Goal: Task Accomplishment & Management: Manage account settings

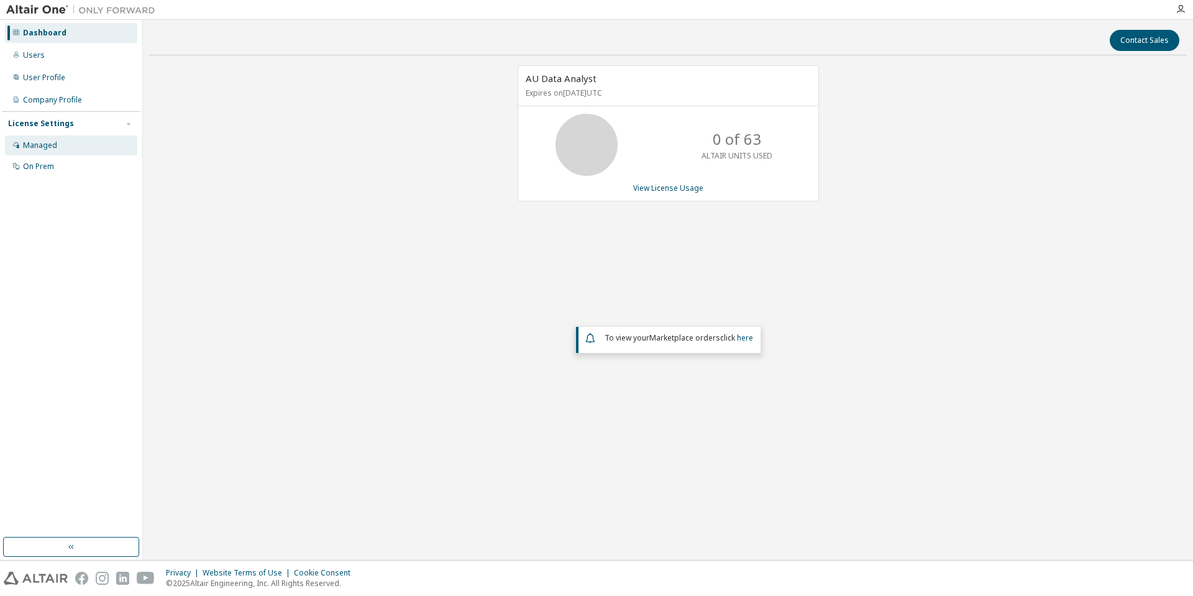
click at [62, 148] on div "Managed" at bounding box center [71, 145] width 132 height 20
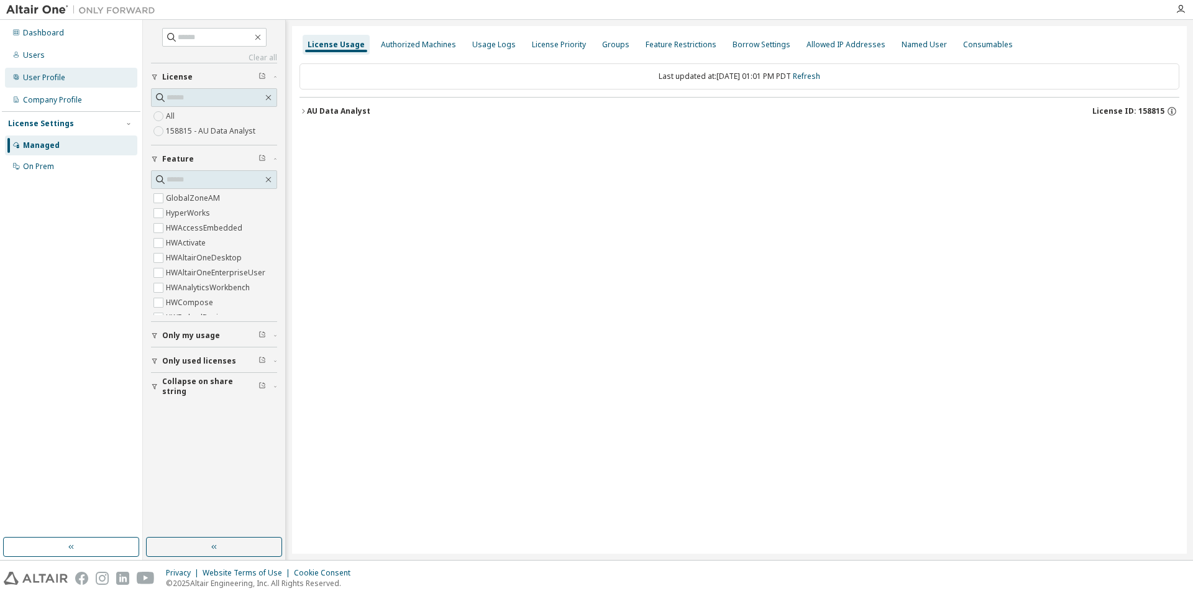
click at [50, 76] on div "User Profile" at bounding box center [44, 78] width 42 height 10
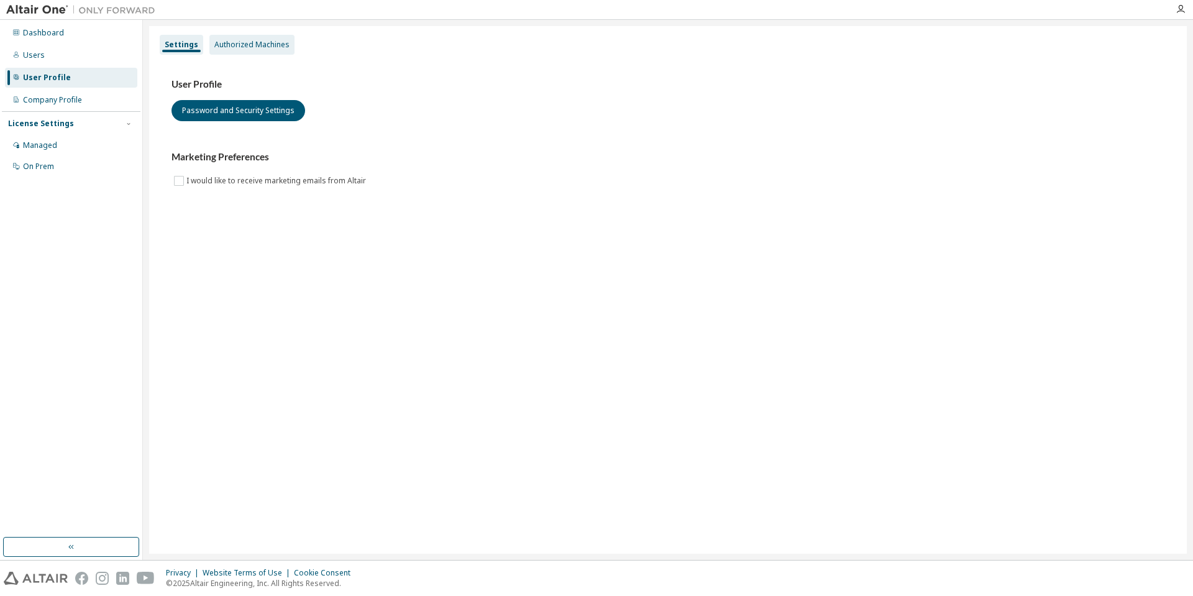
click at [216, 50] on div "Authorized Machines" at bounding box center [251, 45] width 85 height 20
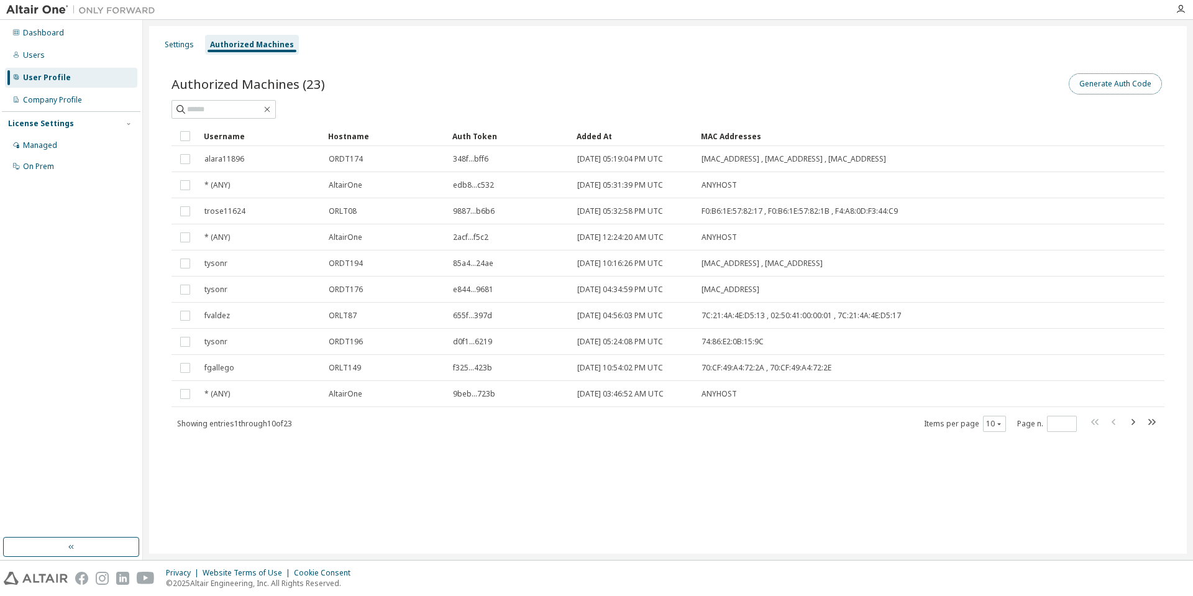
click at [1107, 81] on button "Generate Auth Code" at bounding box center [1114, 83] width 93 height 21
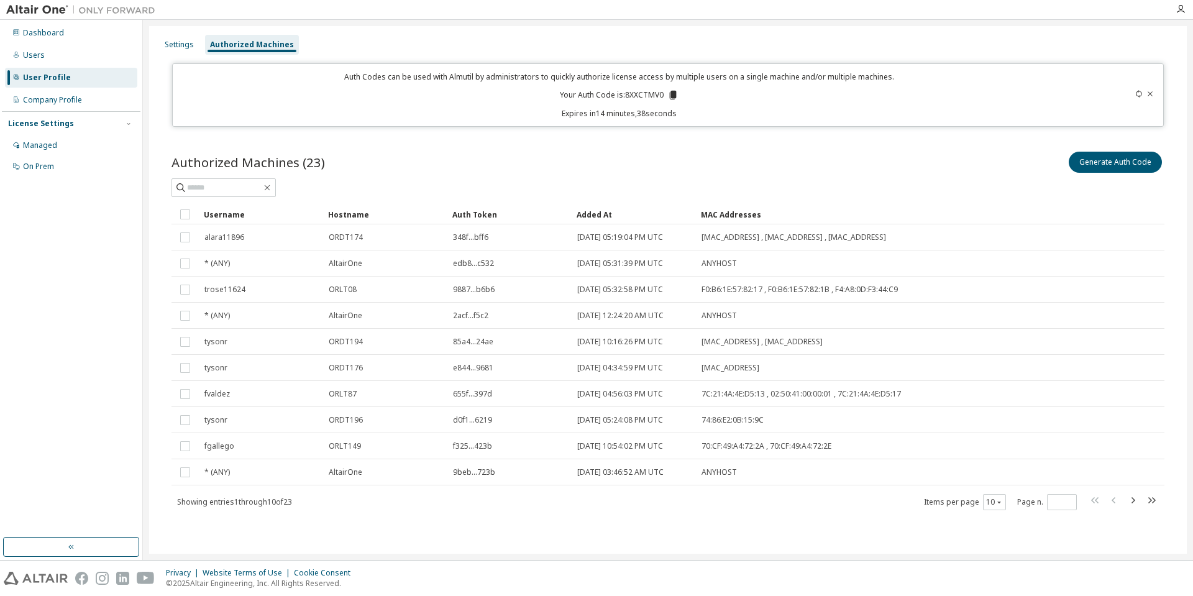
click at [672, 95] on icon at bounding box center [673, 95] width 7 height 9
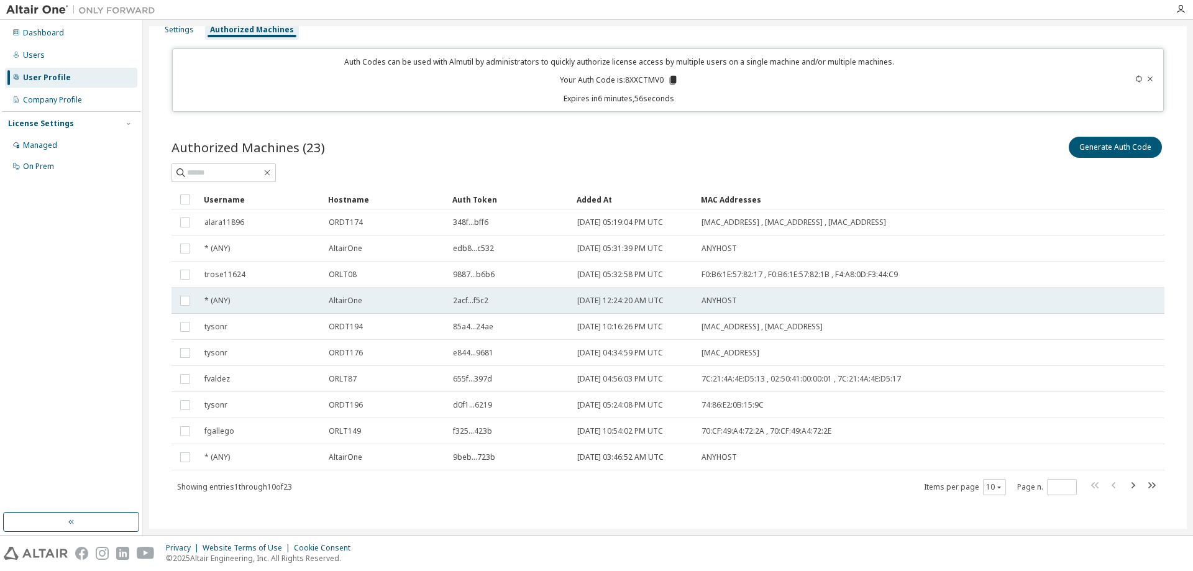
scroll to position [22, 0]
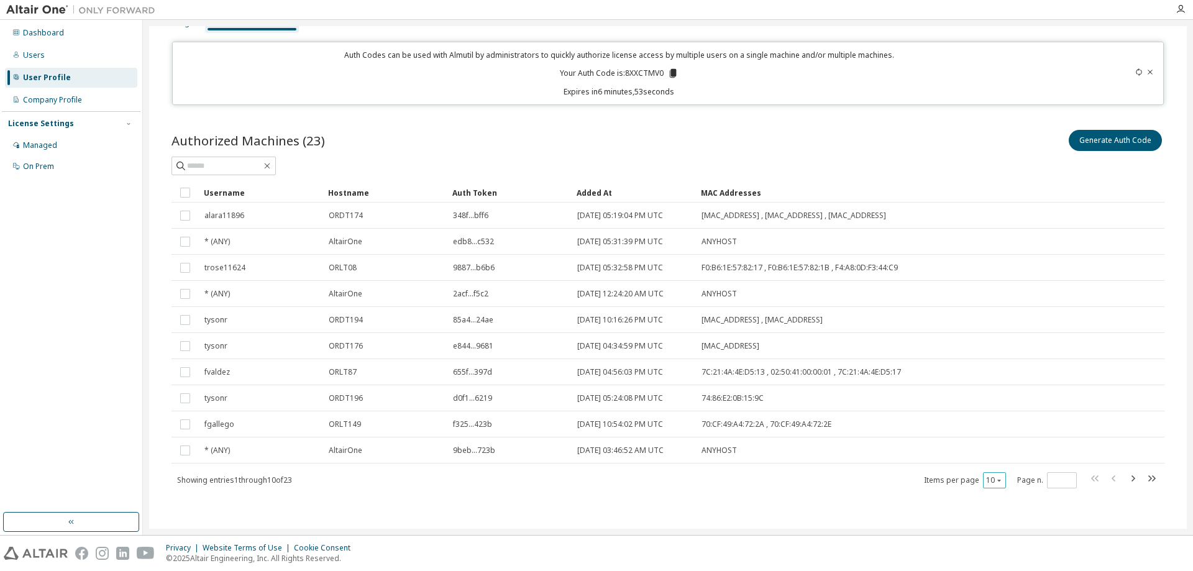
click at [983, 485] on div "10" at bounding box center [994, 480] width 23 height 16
click at [988, 482] on button "10" at bounding box center [994, 480] width 17 height 10
click at [993, 516] on div "20" at bounding box center [1026, 511] width 99 height 15
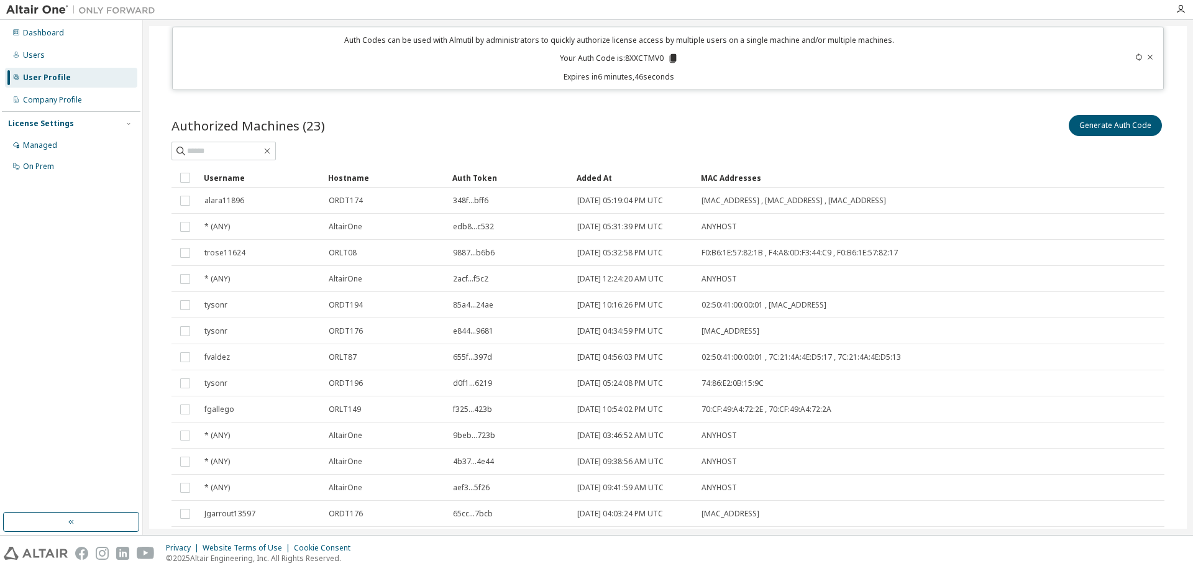
scroll to position [34, 0]
type button "20"
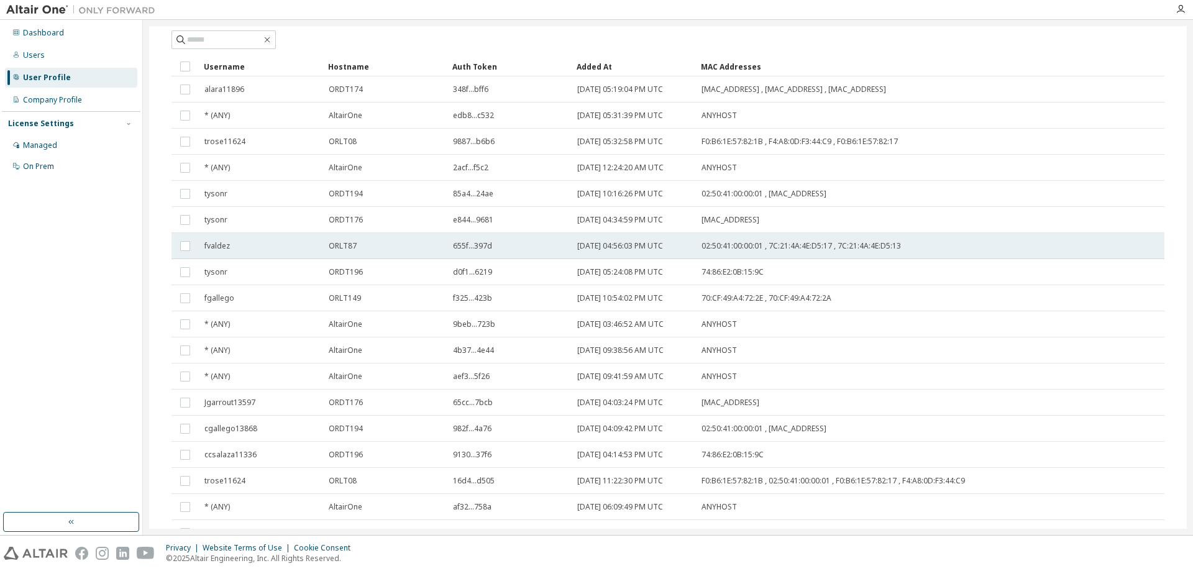
scroll to position [204, 0]
